Goal: Task Accomplishment & Management: Use online tool/utility

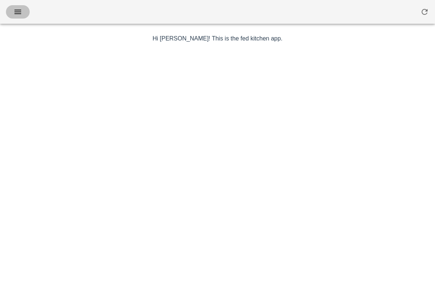
click at [17, 13] on icon "button" at bounding box center [17, 11] width 9 height 9
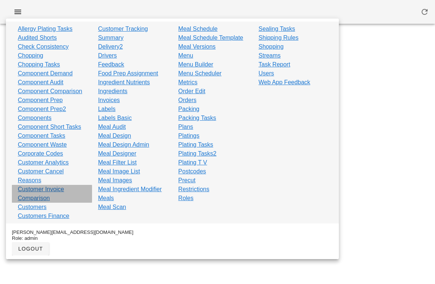
click at [49, 188] on link "Customer Invoice Comparison" at bounding box center [52, 194] width 68 height 18
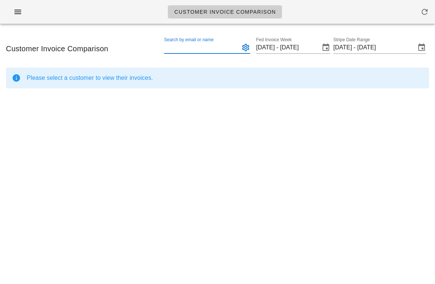
click at [196, 50] on input "Search by email or name" at bounding box center [201, 48] width 74 height 12
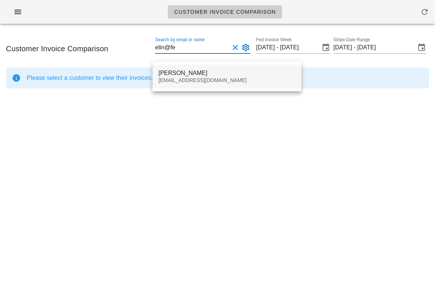
type input "elin@fe"
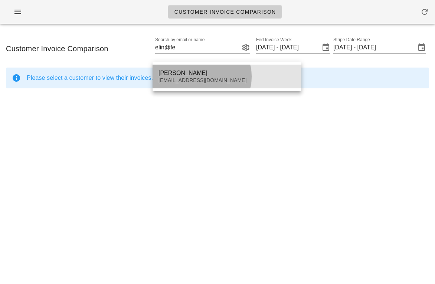
click at [190, 75] on div "Elin Tayyar" at bounding box center [226, 72] width 137 height 7
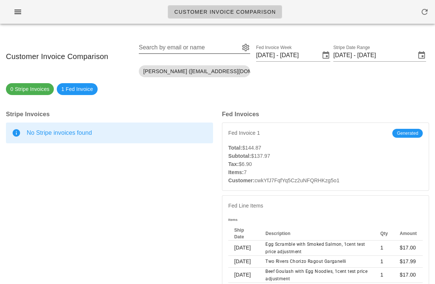
click at [166, 46] on input "Search by email or name" at bounding box center [188, 48] width 99 height 12
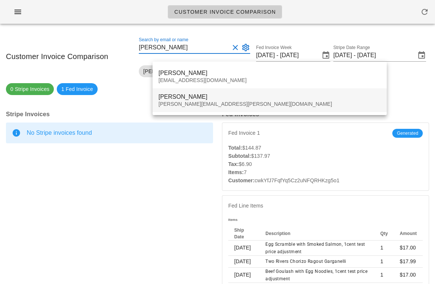
type input "callen"
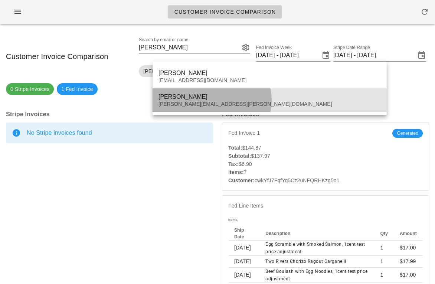
click at [184, 96] on div "Callen Clarke" at bounding box center [269, 96] width 222 height 7
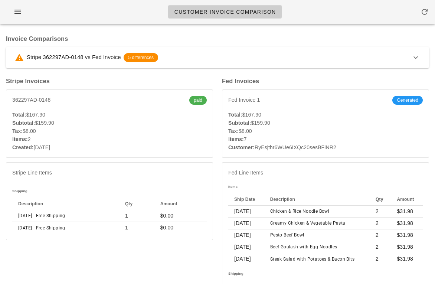
scroll to position [69, 0]
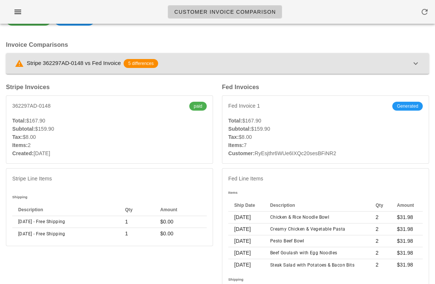
click at [411, 60] on icon "button" at bounding box center [415, 63] width 9 height 9
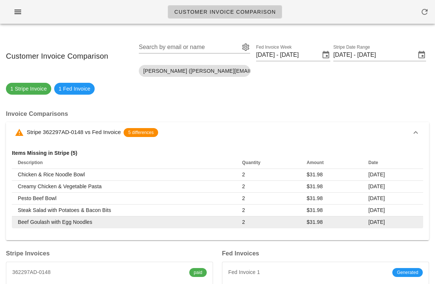
scroll to position [0, 0]
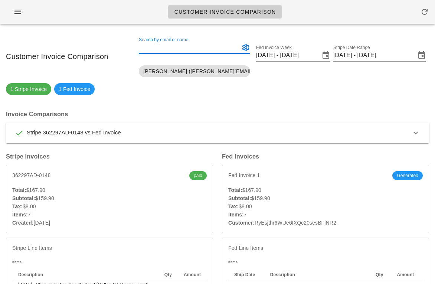
click at [168, 50] on input "Search by email or name" at bounding box center [188, 48] width 99 height 12
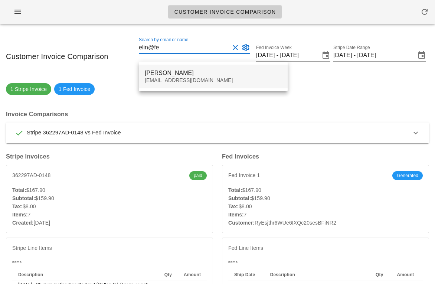
type input "elin@fe"
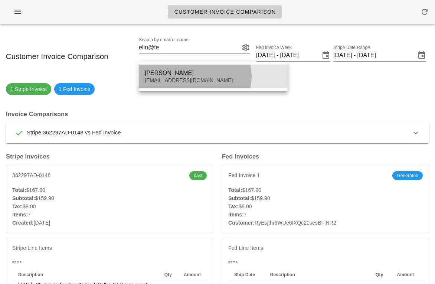
click at [185, 80] on div "elin@fedfedfed.com" at bounding box center [213, 80] width 137 height 6
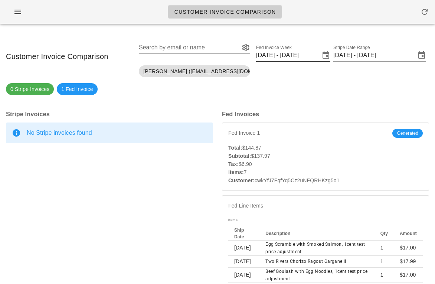
click at [286, 55] on input "[DATE] - [DATE]" at bounding box center [288, 55] width 64 height 12
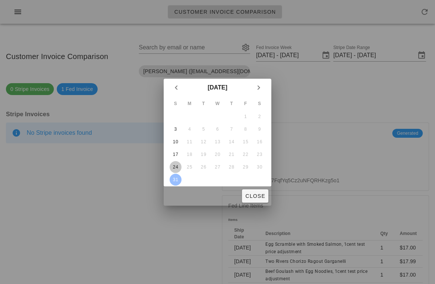
click at [175, 168] on div "24" at bounding box center [175, 166] width 12 height 5
type input "Aug 24 - Aug 30, 2025"
type input "Aug 20 - Aug 24, 2025"
click at [175, 168] on div "24" at bounding box center [175, 166] width 12 height 5
click at [271, 197] on div at bounding box center [217, 142] width 435 height 284
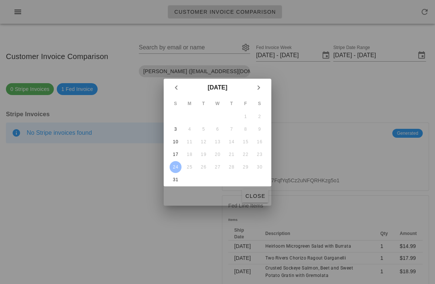
click at [264, 193] on span "Close" at bounding box center [255, 196] width 20 height 6
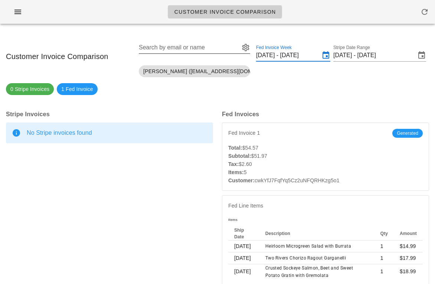
click at [192, 54] on div "Search by email or name" at bounding box center [194, 52] width 111 height 20
click at [190, 49] on input "Search by email or name" at bounding box center [188, 48] width 99 height 12
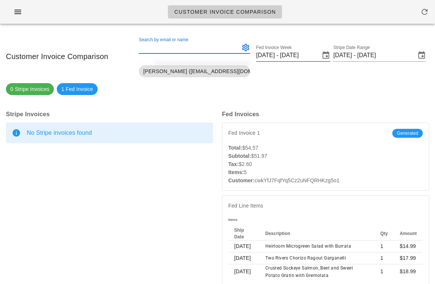
click at [289, 49] on label "Fed Invoice Week" at bounding box center [274, 48] width 36 height 6
click at [289, 49] on input "Aug 24 - Aug 30, 2025" at bounding box center [288, 55] width 64 height 12
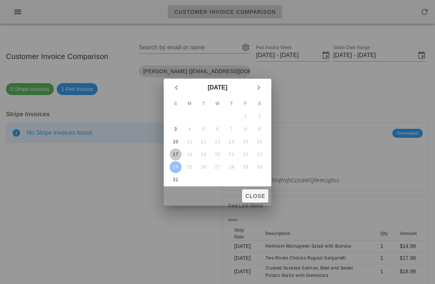
click at [178, 151] on button "17" at bounding box center [175, 154] width 12 height 12
type input "[DATE] - [DATE]"
click at [244, 191] on button "Close" at bounding box center [255, 195] width 26 height 13
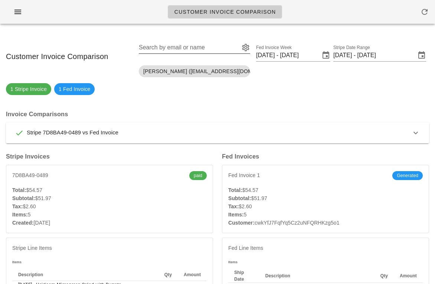
click at [193, 50] on input "Search by email or name" at bounding box center [188, 48] width 99 height 12
paste input "alexismarie013@yahoo.com"
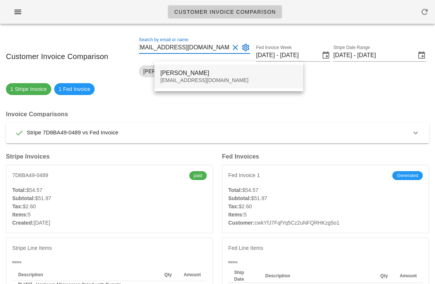
type input "alexismarie013@yahoo.com"
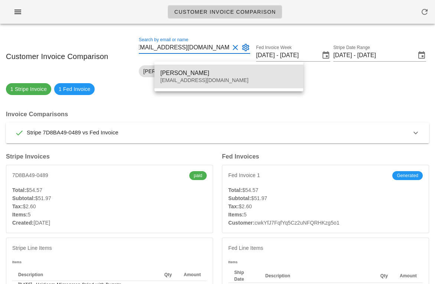
click at [197, 78] on div "alexismarie013@yahoo.com" at bounding box center [228, 80] width 137 height 6
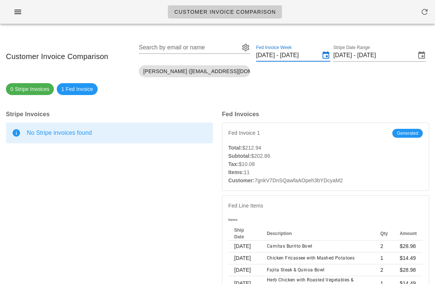
click at [296, 50] on input "Aug 17 - Aug 23, 2025" at bounding box center [288, 55] width 64 height 12
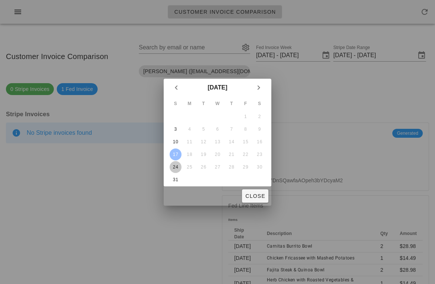
click at [176, 169] on button "24" at bounding box center [175, 167] width 12 height 12
type input "Aug 24 - Aug 30, 2025"
type input "Aug 20 - Aug 24, 2025"
click at [258, 197] on span "Close" at bounding box center [255, 196] width 20 height 6
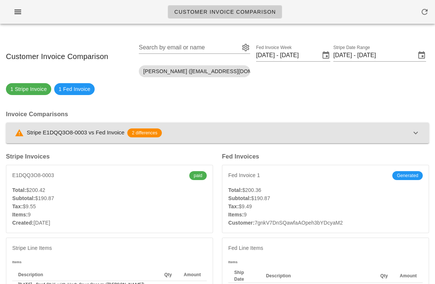
click at [419, 135] on icon "button" at bounding box center [415, 132] width 9 height 9
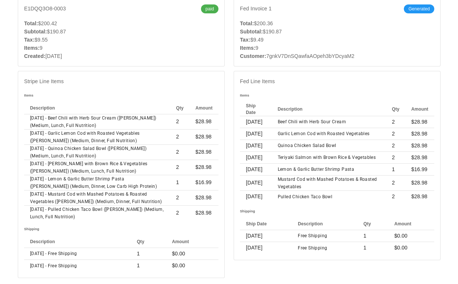
scroll to position [221, 0]
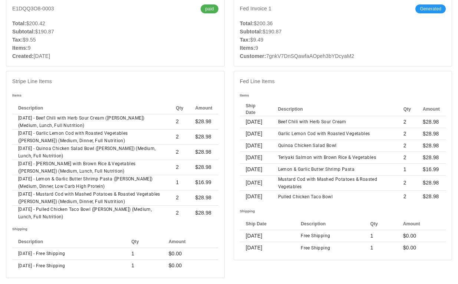
click at [417, 44] on div "Items: 9" at bounding box center [343, 48] width 206 height 8
click at [313, 63] on div "Fed Invoices Fed Invoice 1 Generated Total: $200.36 Subtotal: $190.87 Tax: $9.4…" at bounding box center [343, 131] width 228 height 301
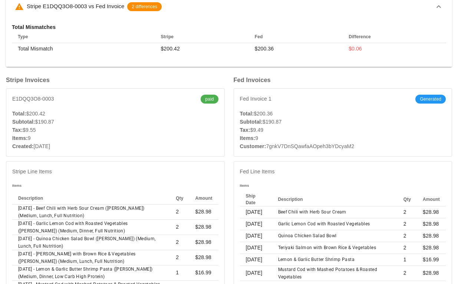
scroll to position [0, 0]
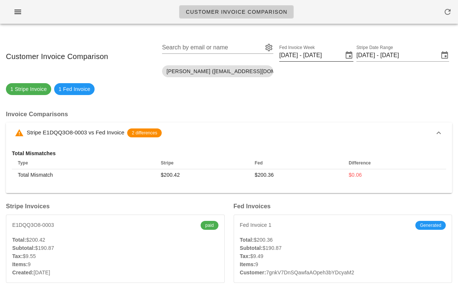
click at [296, 54] on input "[DATE] - [DATE]" at bounding box center [311, 55] width 64 height 12
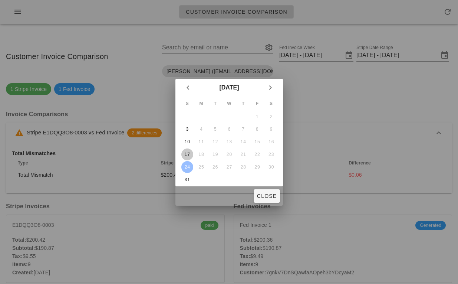
click at [189, 153] on div "17" at bounding box center [187, 154] width 12 height 5
type input "Aug 17 - Aug 23, 2025"
type input "Aug 13 - Aug 17, 2025"
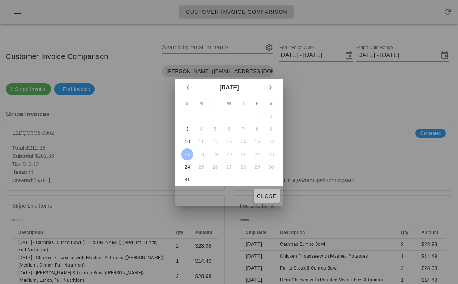
click at [268, 200] on button "Close" at bounding box center [267, 195] width 26 height 13
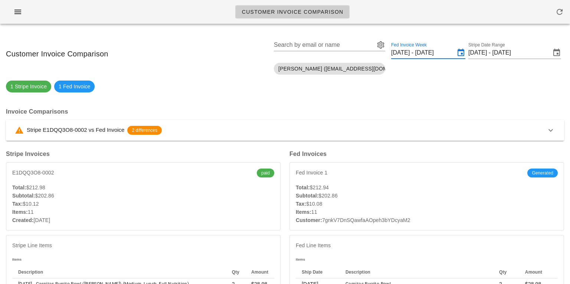
scroll to position [3, 0]
click at [434, 102] on div "Invoice Comparisons Stripe E1DQQ3O8-0002 vs Fed Invoice 2 differences" at bounding box center [284, 123] width 567 height 42
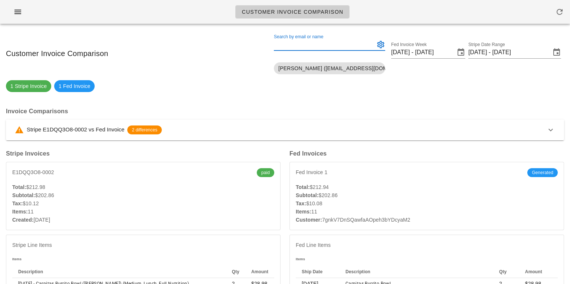
click at [336, 43] on input "Search by email or name" at bounding box center [323, 45] width 99 height 12
paste input "serenaribecca96@gmail.com"
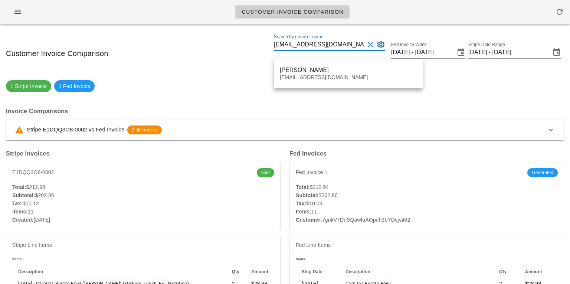
type input "serenaribecca96@gmail.com"
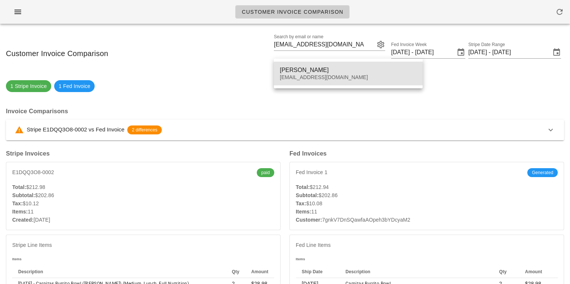
click at [327, 69] on div "Serena Ribecca" at bounding box center [348, 69] width 137 height 7
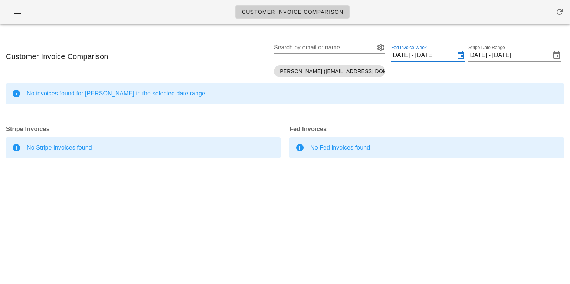
click at [394, 53] on input "Aug 17 - Aug 23, 2025" at bounding box center [423, 55] width 64 height 12
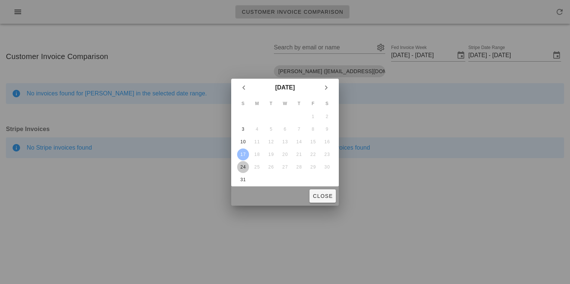
click at [242, 164] on button "24" at bounding box center [243, 167] width 12 height 12
type input "Aug 24 - Aug 30, 2025"
type input "Aug 20 - Aug 24, 2025"
click at [317, 198] on span "Close" at bounding box center [322, 196] width 20 height 6
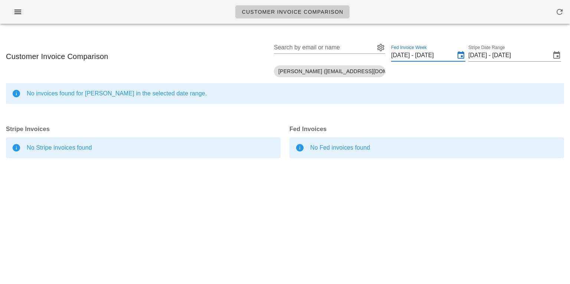
click at [433, 56] on input "Aug 24 - Aug 30, 2025" at bounding box center [423, 55] width 64 height 12
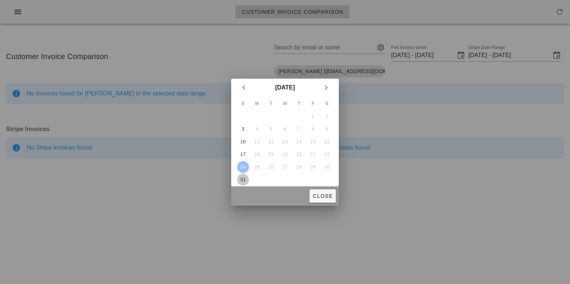
click at [241, 179] on div "31" at bounding box center [243, 179] width 12 height 5
type input "[DATE] - [DATE]"
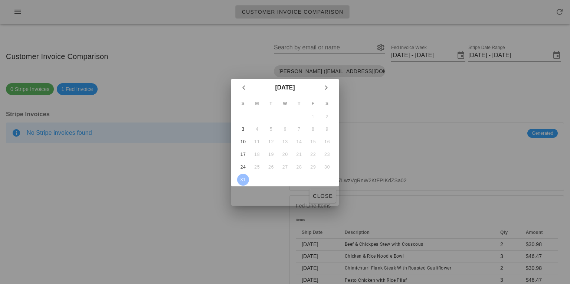
click at [316, 198] on span "Close" at bounding box center [322, 196] width 20 height 6
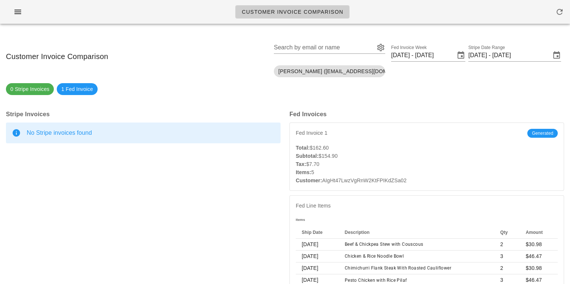
click at [32, 224] on div "Stripe Invoices No Stripe invoices found Stripe Line Items" at bounding box center [142, 220] width 283 height 231
click at [94, 206] on div "Stripe Invoices No Stripe invoices found Stripe Line Items" at bounding box center [142, 220] width 283 height 231
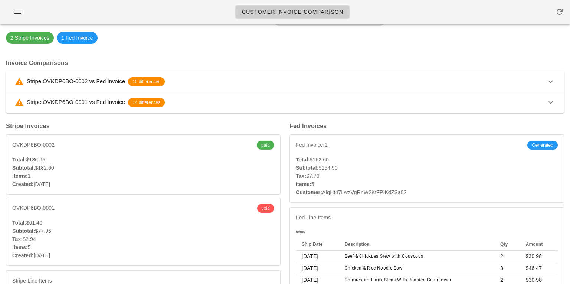
scroll to position [50, 0]
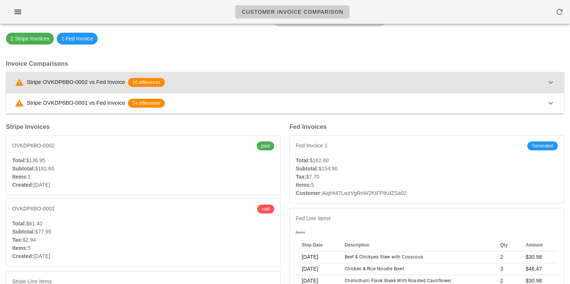
click at [222, 89] on button "Stripe OVKDP6BO-0002 vs Fed Invoice 10 differences" at bounding box center [285, 82] width 558 height 21
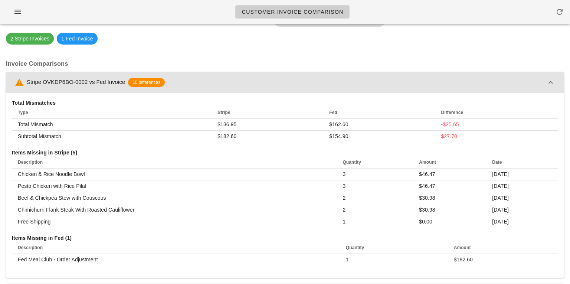
click at [231, 79] on div "Stripe OVKDP6BO-0002 vs Fed Invoice 10 differences" at bounding box center [280, 82] width 531 height 9
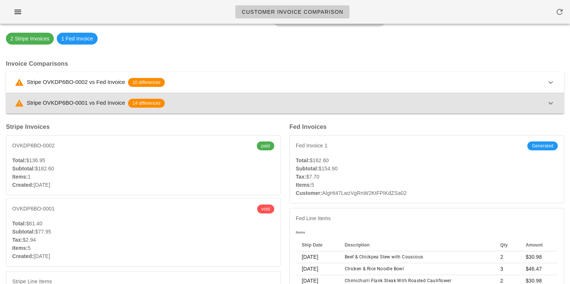
click at [219, 98] on button "Stripe OVKDP6BO-0001 vs Fed Invoice 14 differences" at bounding box center [285, 103] width 558 height 21
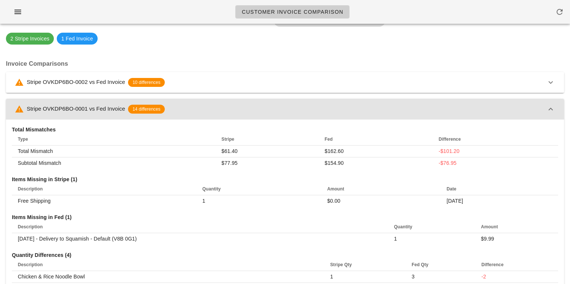
click at [219, 103] on button "Stripe OVKDP6BO-0001 vs Fed Invoice 14 differences" at bounding box center [285, 109] width 558 height 21
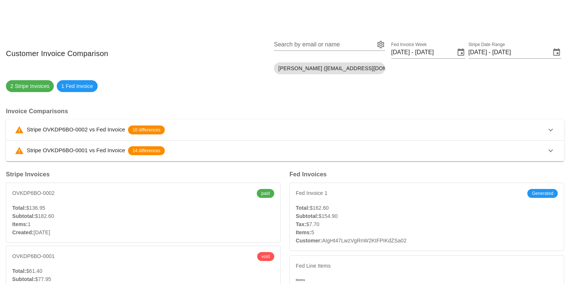
scroll to position [6, 0]
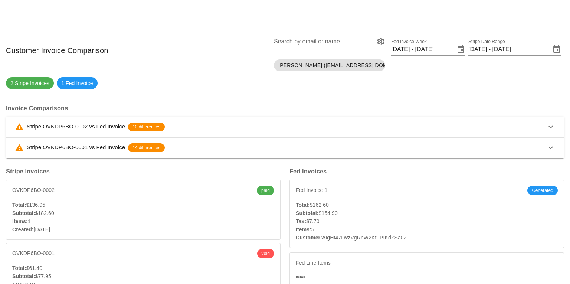
click at [237, 123] on div "Stripe OVKDP6BO-0002 vs Fed Invoice 10 differences" at bounding box center [280, 126] width 531 height 9
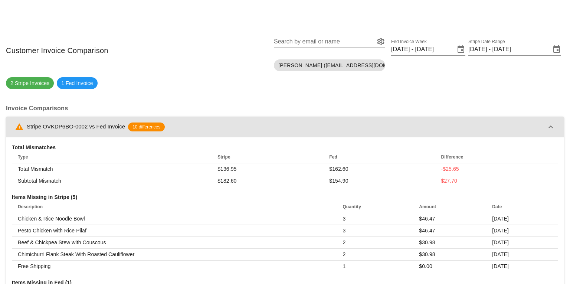
click at [237, 125] on div "Stripe OVKDP6BO-0002 vs Fed Invoice 10 differences" at bounding box center [280, 126] width 531 height 9
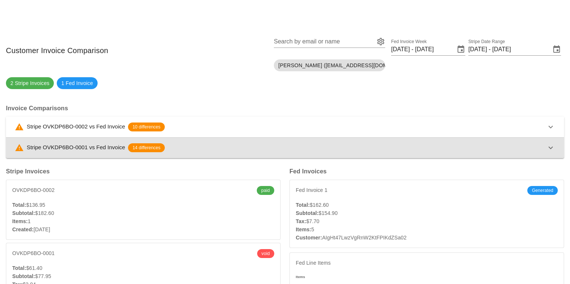
click at [225, 146] on div "Stripe OVKDP6BO-0001 vs Fed Invoice 14 differences" at bounding box center [280, 147] width 531 height 9
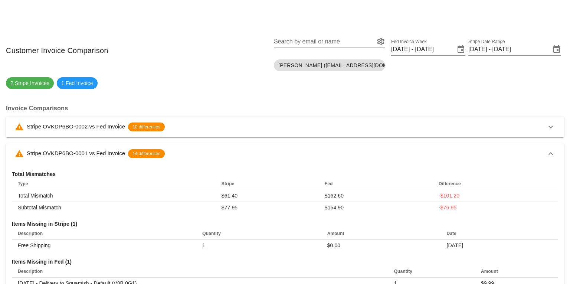
click at [227, 149] on div "Stripe OVKDP6BO-0001 vs Fed Invoice 14 differences" at bounding box center [280, 153] width 531 height 9
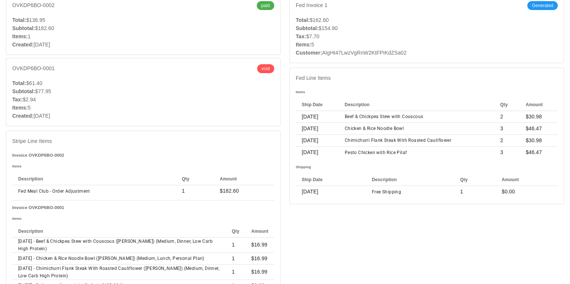
scroll to position [190, 0]
drag, startPoint x: 497, startPoint y: 44, endPoint x: 478, endPoint y: 43, distance: 19.3
click at [497, 44] on div "Items: 5" at bounding box center [427, 45] width 262 height 8
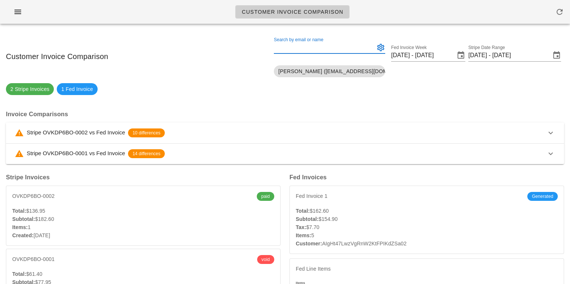
click at [310, 44] on div "Search by email or name" at bounding box center [323, 48] width 99 height 12
paste input "[EMAIL_ADDRESS][DOMAIN_NAME]"
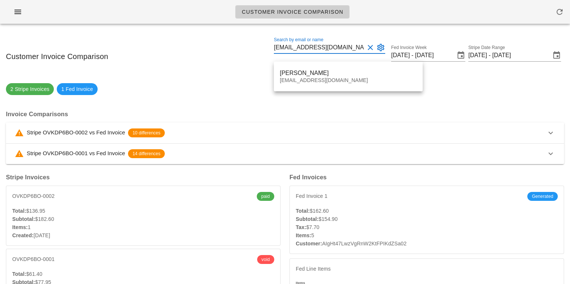
type input "[EMAIL_ADDRESS][DOMAIN_NAME]"
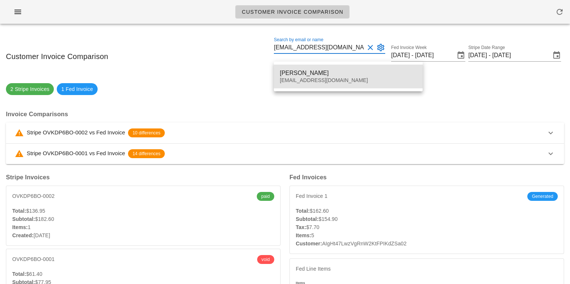
click at [296, 80] on div "[EMAIL_ADDRESS][DOMAIN_NAME]" at bounding box center [348, 80] width 137 height 6
